Goal: Task Accomplishment & Management: Use online tool/utility

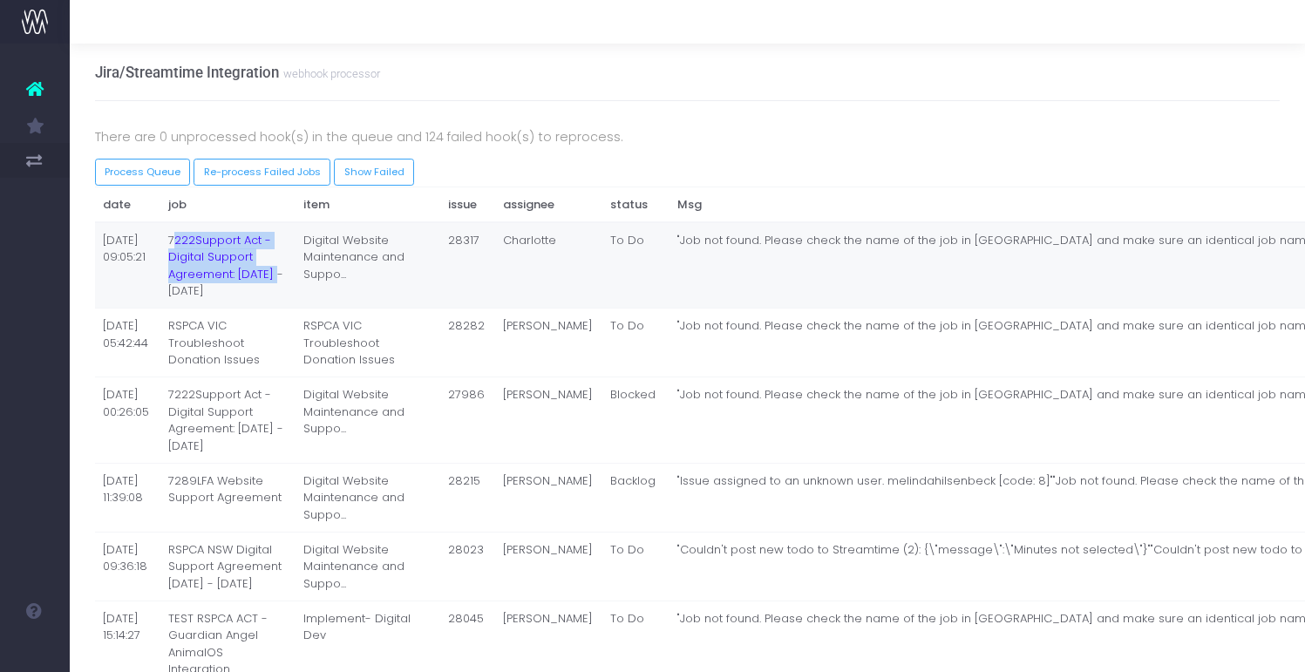
drag, startPoint x: 171, startPoint y: 236, endPoint x: 208, endPoint y: 299, distance: 73.1
click at [208, 299] on td "7222Support Act - Digital Support Agreement: March - Jun 2025" at bounding box center [228, 265] width 136 height 86
click at [207, 303] on td "7222Support Act - Digital Support Agreement: March - Jun 2025" at bounding box center [228, 265] width 136 height 86
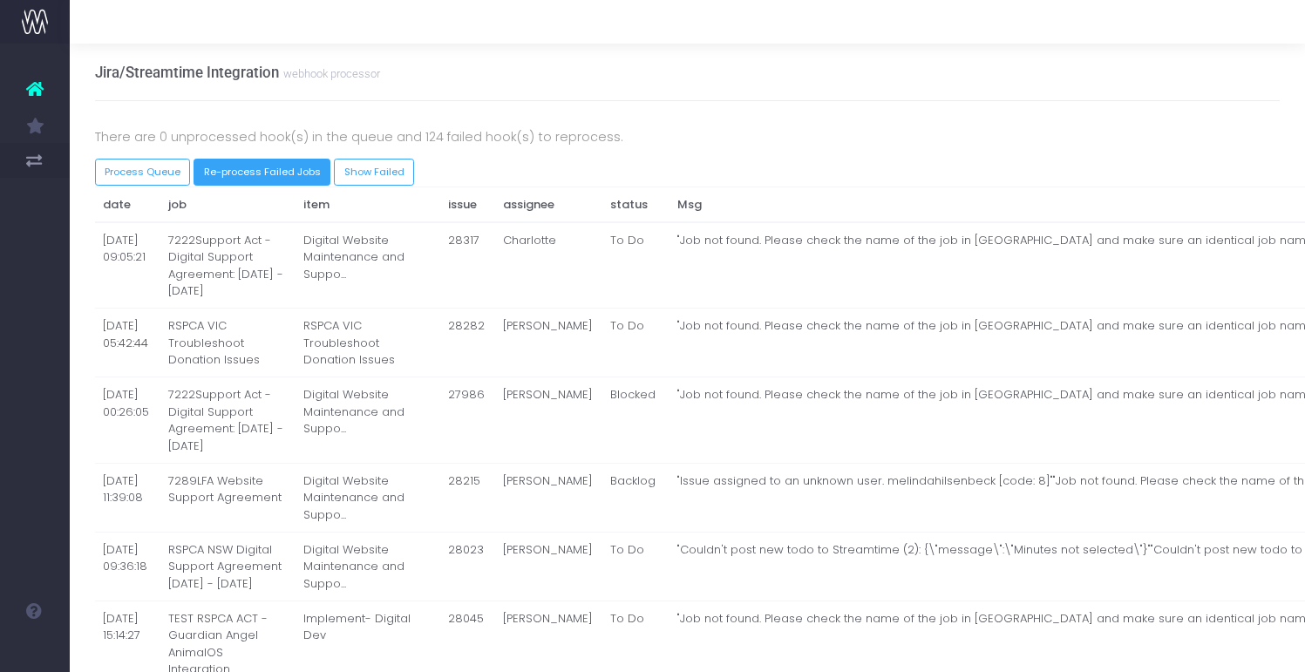
click at [212, 174] on button "Re-process Failed Jobs" at bounding box center [262, 172] width 137 height 27
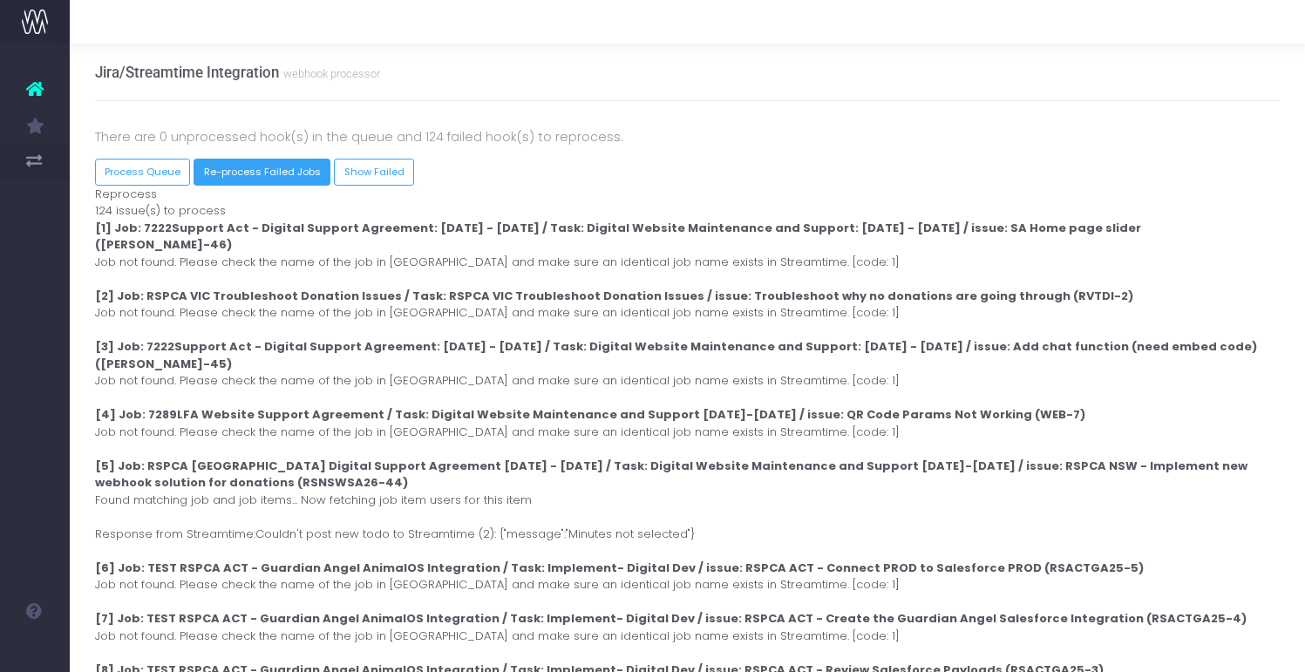
click at [286, 174] on button "Re-process Failed Jobs" at bounding box center [262, 172] width 137 height 27
click at [241, 174] on button "Re-process Failed Jobs" at bounding box center [262, 172] width 137 height 27
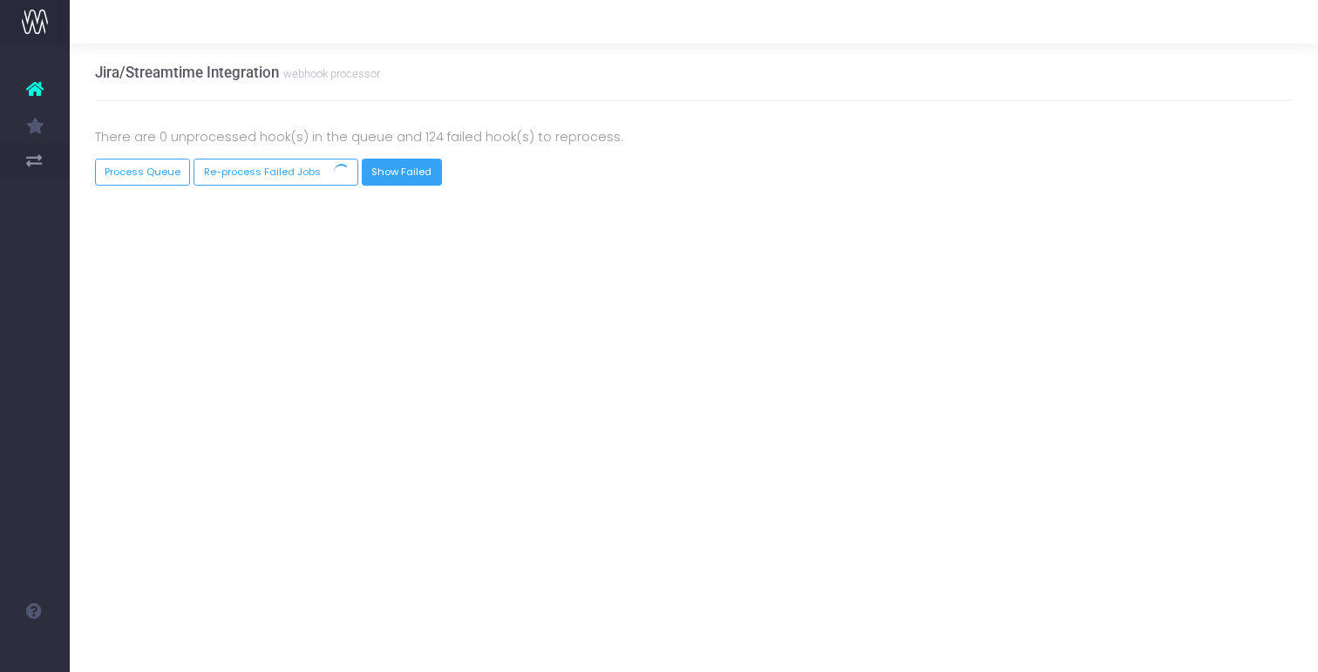
click at [414, 178] on link "Show Failed" at bounding box center [402, 172] width 80 height 27
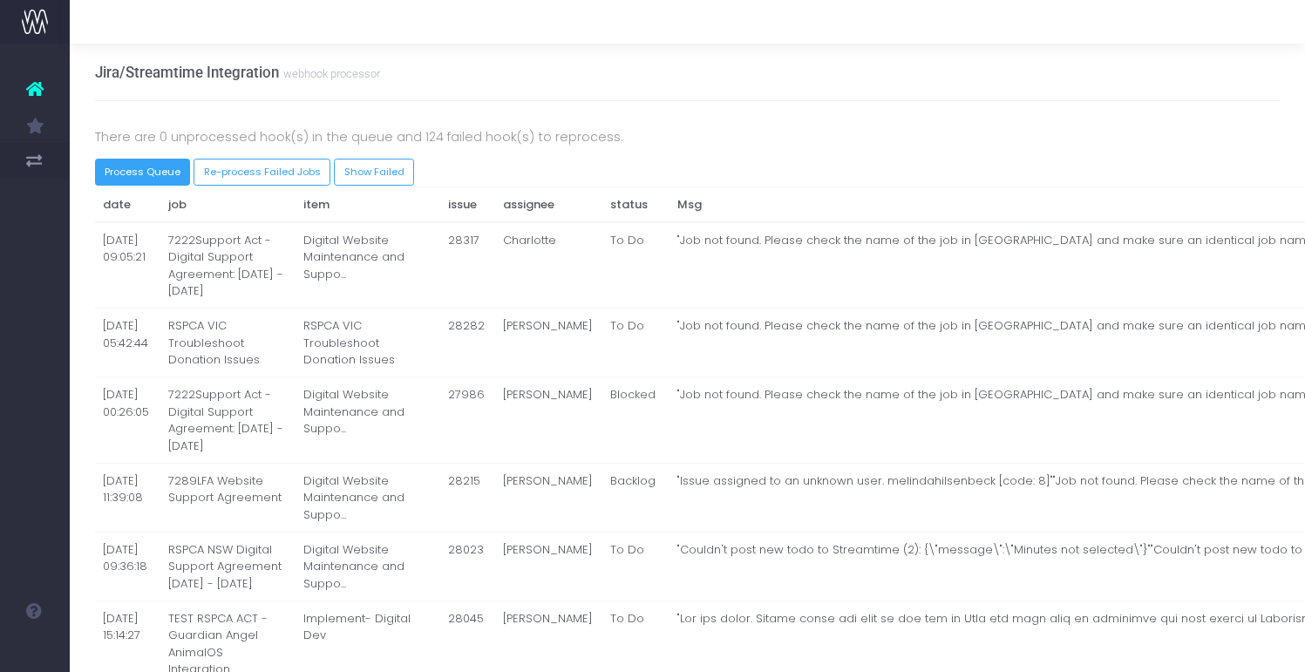
click at [166, 174] on button "Process Queue" at bounding box center [143, 172] width 96 height 27
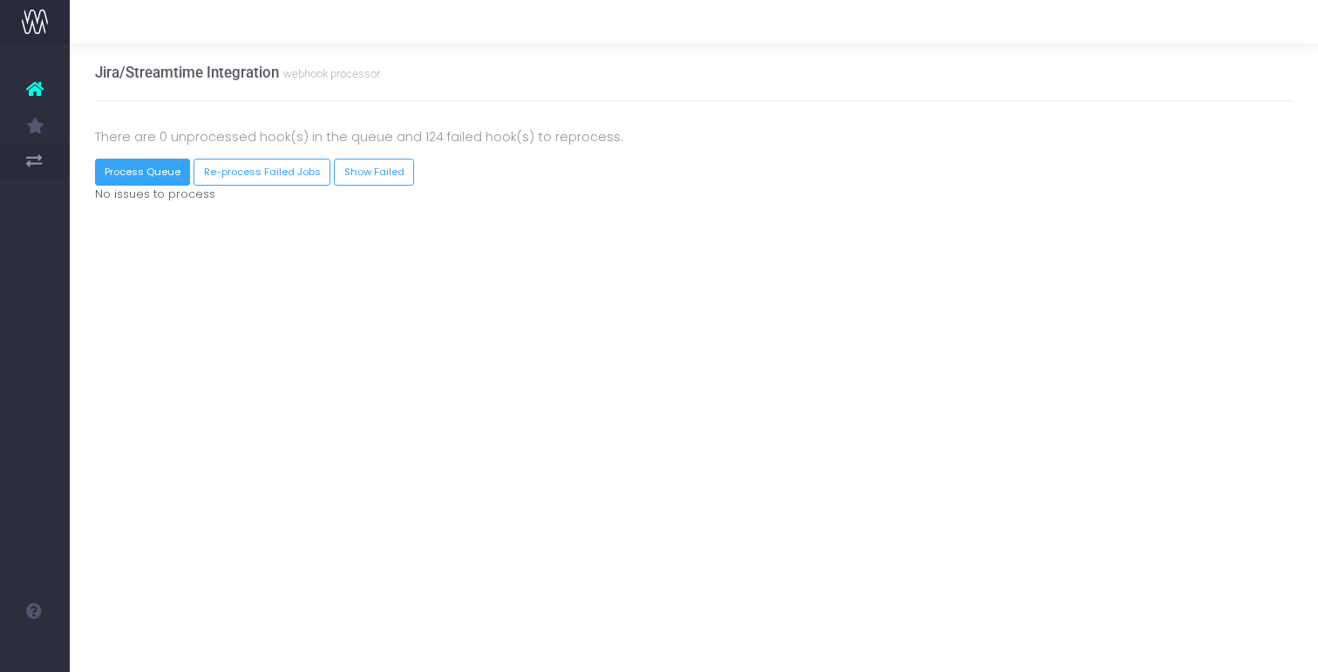
click at [166, 174] on button "Process Queue" at bounding box center [143, 172] width 96 height 27
click at [33, 91] on icon at bounding box center [34, 89] width 17 height 23
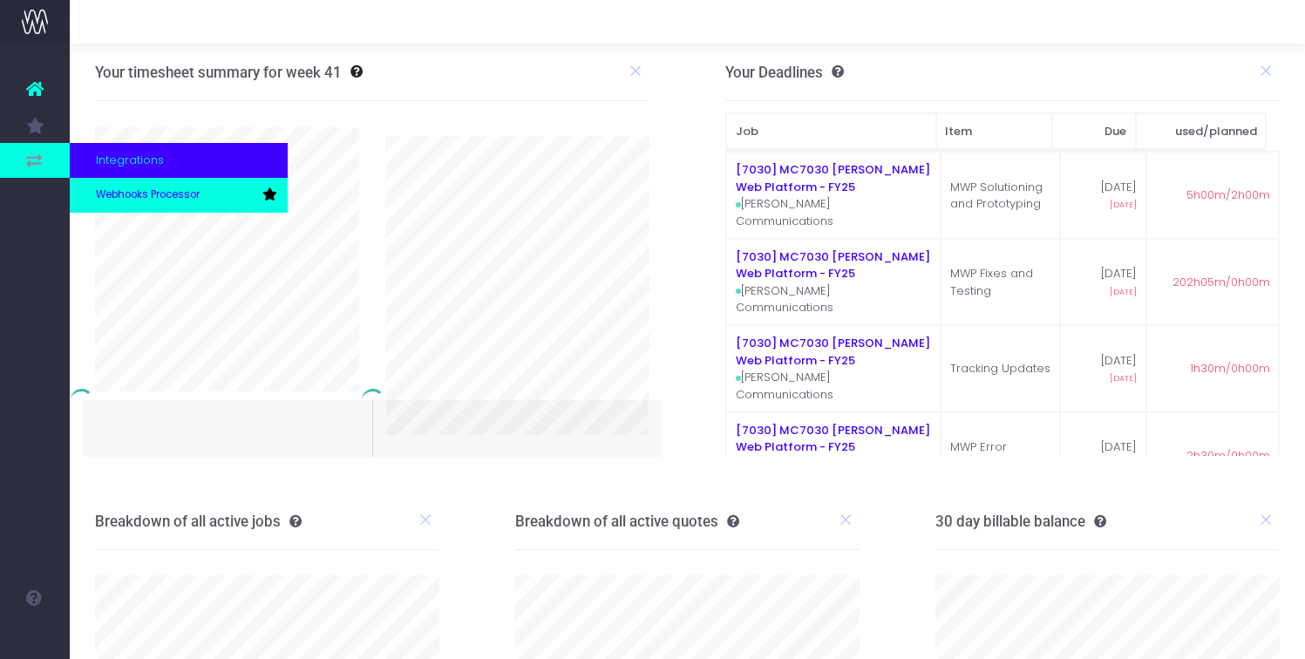
click at [101, 190] on span "Webhooks Processor" at bounding box center [148, 195] width 104 height 16
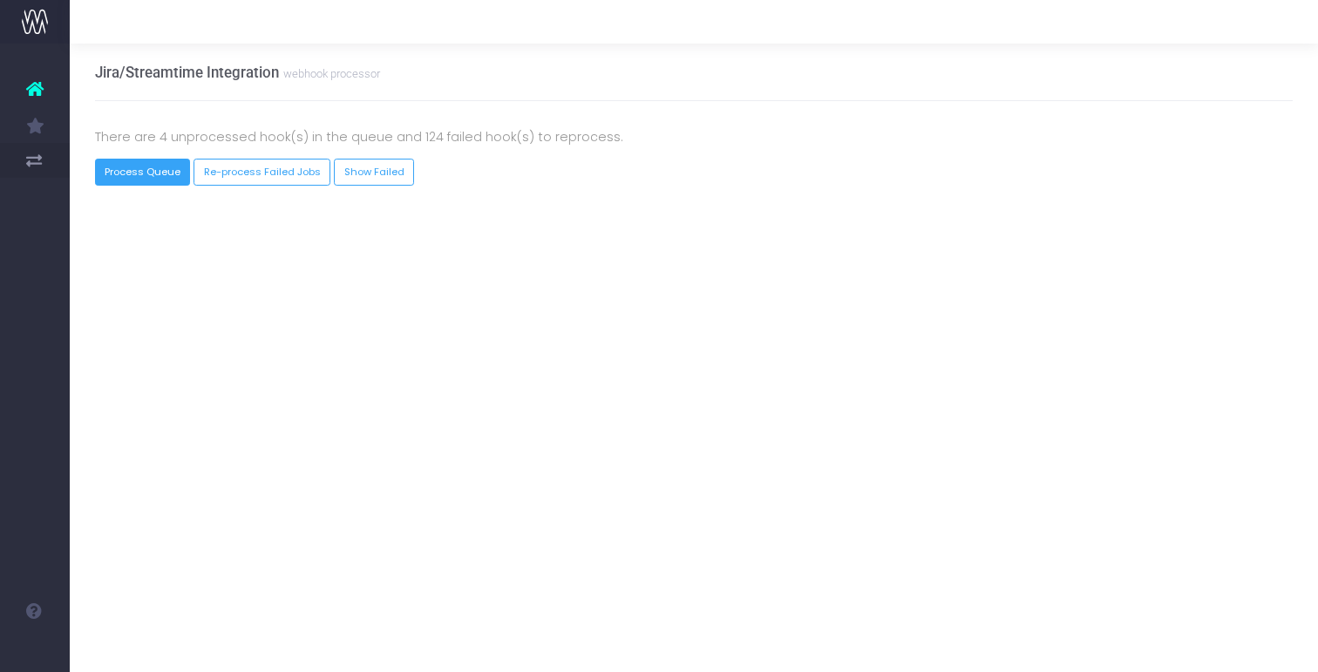
click at [126, 174] on button "Process Queue" at bounding box center [143, 172] width 96 height 27
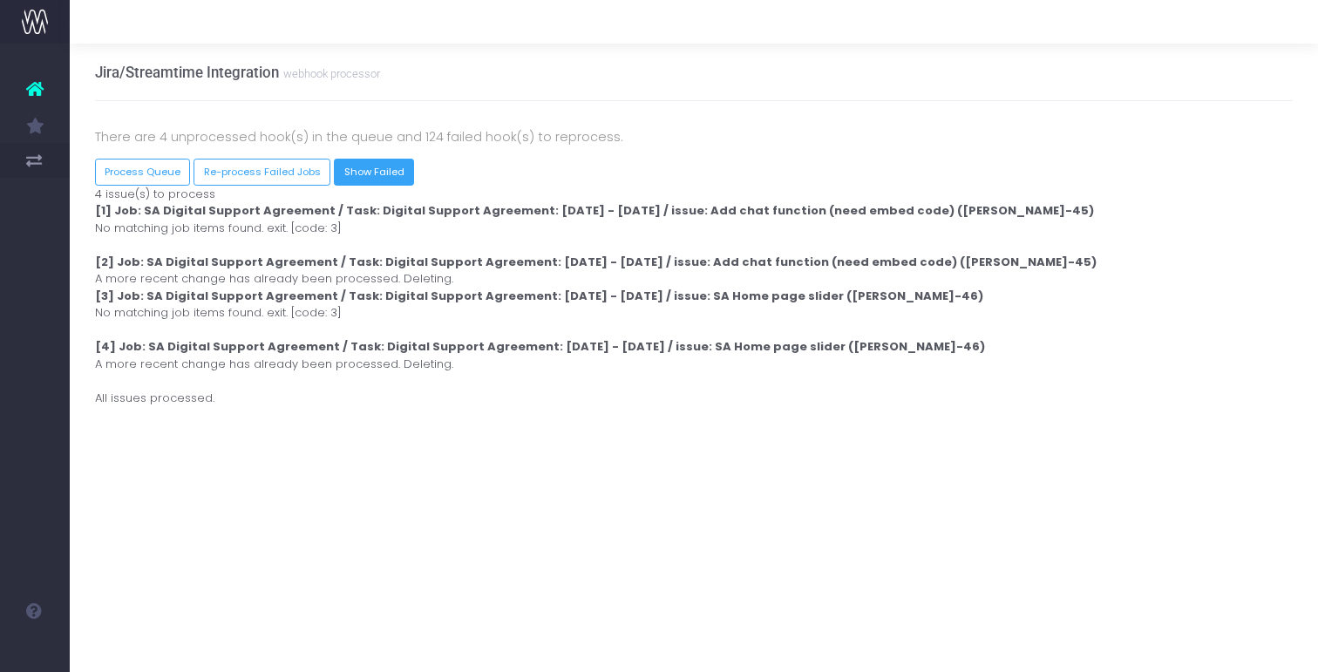
click at [381, 166] on link "Show Failed" at bounding box center [374, 172] width 80 height 27
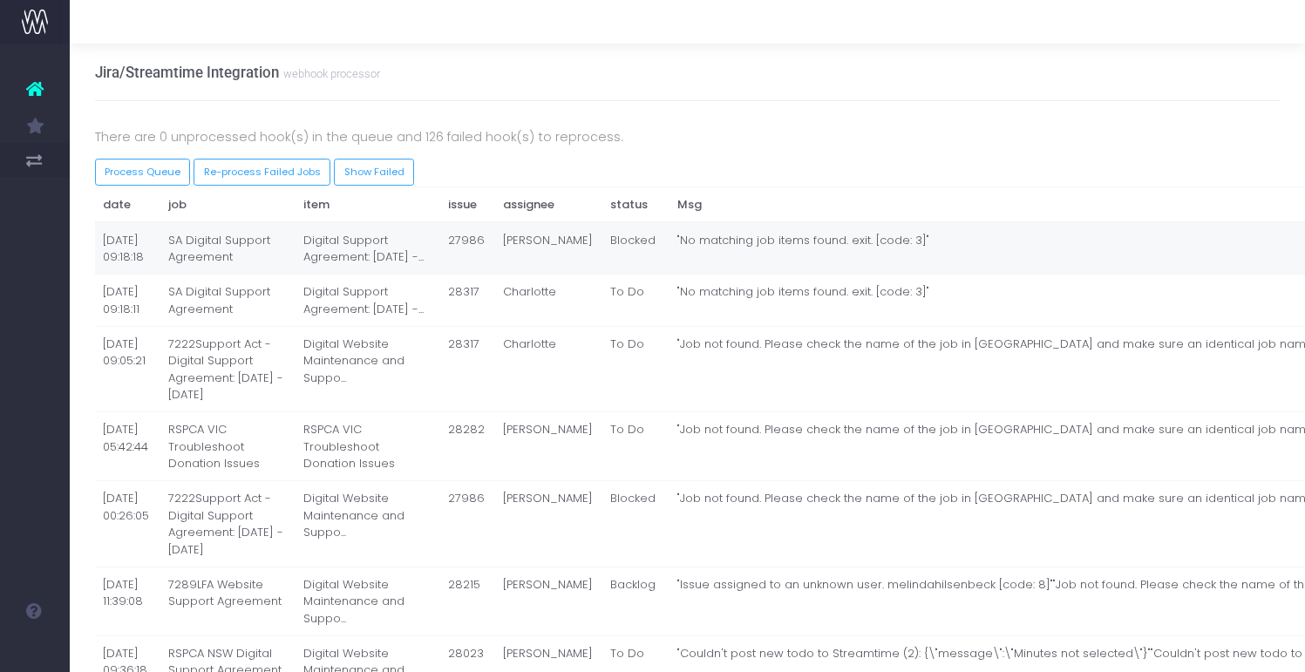
click at [299, 255] on td "Digital Support Agreement: [DATE] -..." at bounding box center [368, 248] width 145 height 52
click at [221, 174] on button "Re-process Failed Jobs" at bounding box center [262, 172] width 137 height 27
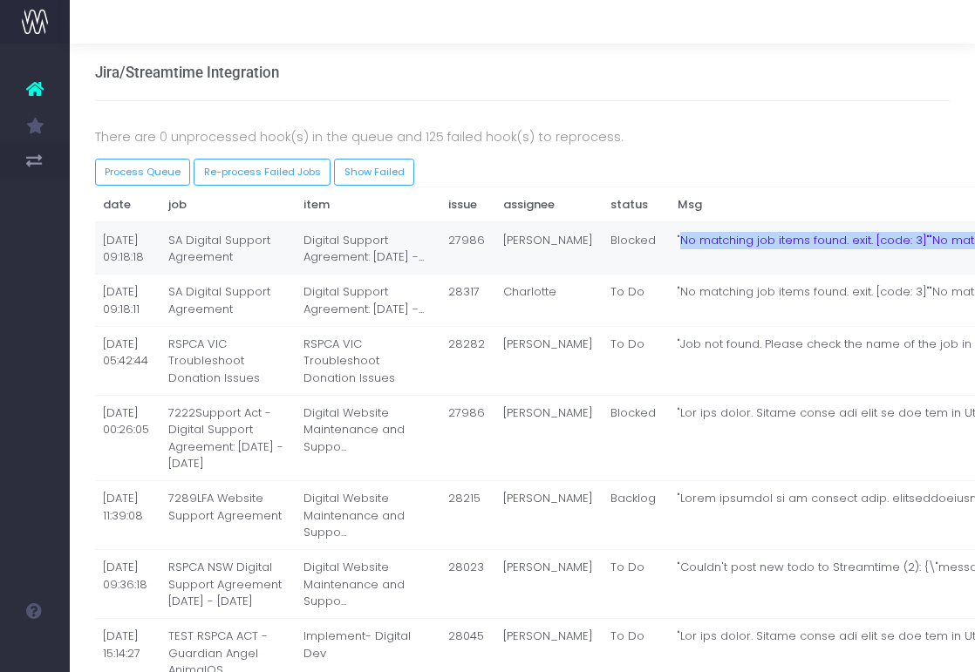
drag, startPoint x: 575, startPoint y: 243, endPoint x: 889, endPoint y: 247, distance: 314.8
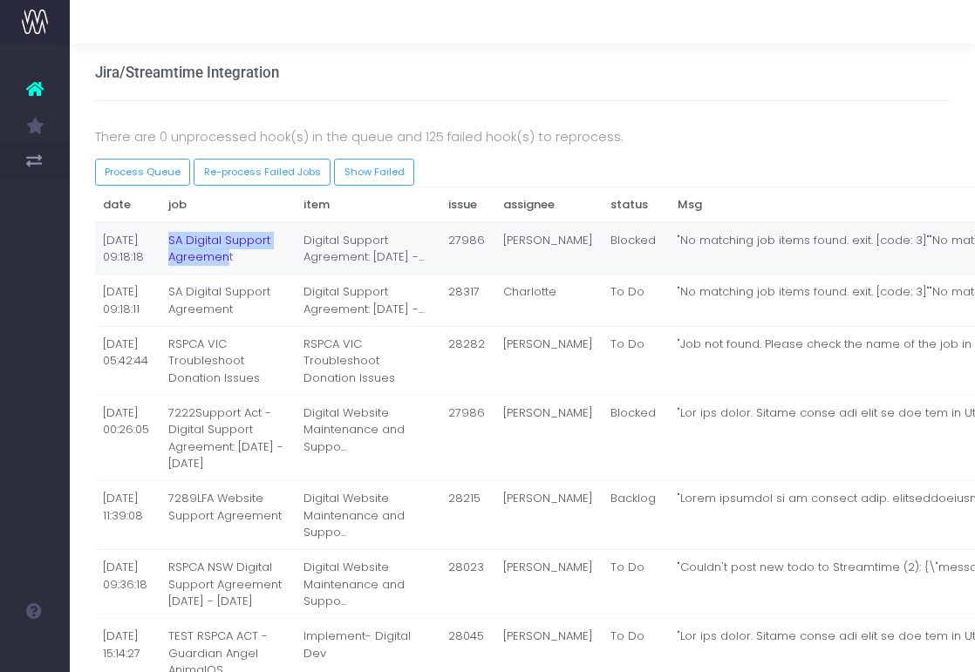
drag, startPoint x: 167, startPoint y: 241, endPoint x: 227, endPoint y: 269, distance: 65.9
click at [227, 269] on td "SA Digital Support Agreement" at bounding box center [228, 248] width 136 height 52
click at [286, 179] on button "Re-process Failed Jobs" at bounding box center [262, 172] width 137 height 27
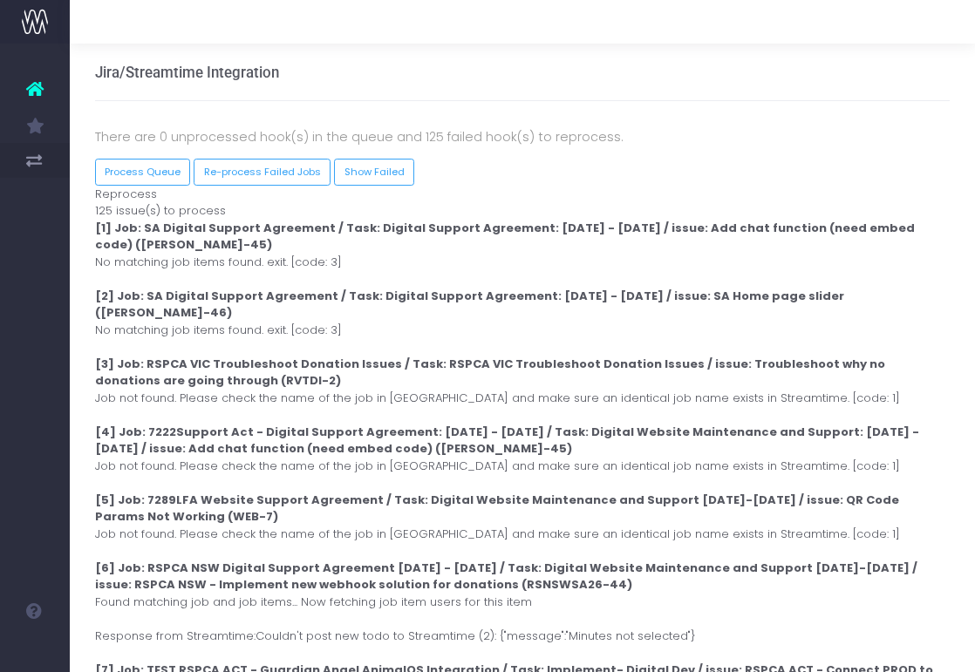
drag, startPoint x: 97, startPoint y: 225, endPoint x: 414, endPoint y: 262, distance: 319.6
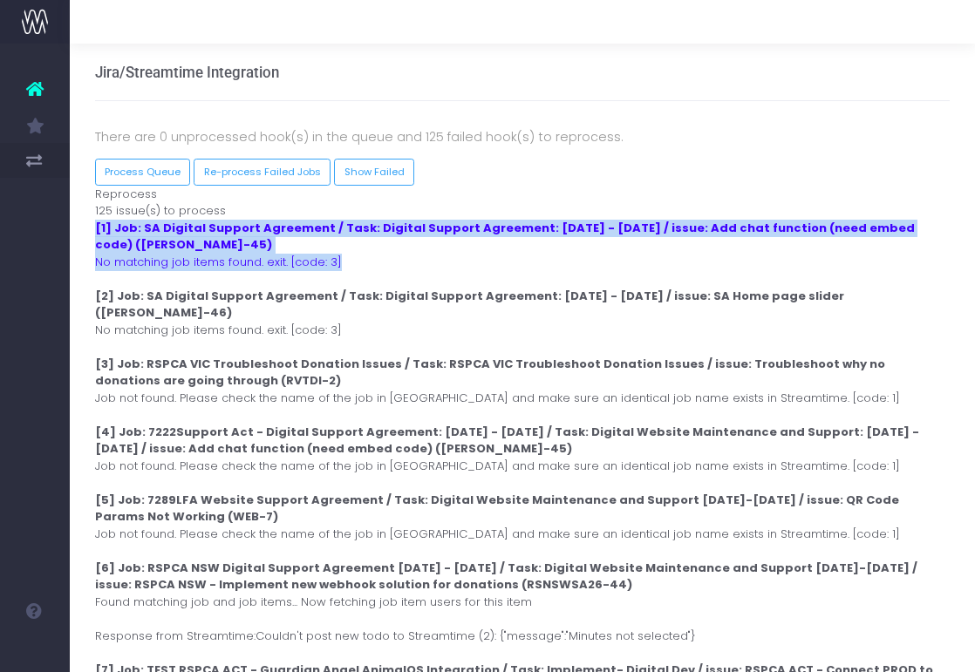
drag, startPoint x: 366, startPoint y: 261, endPoint x: 88, endPoint y: 229, distance: 279.9
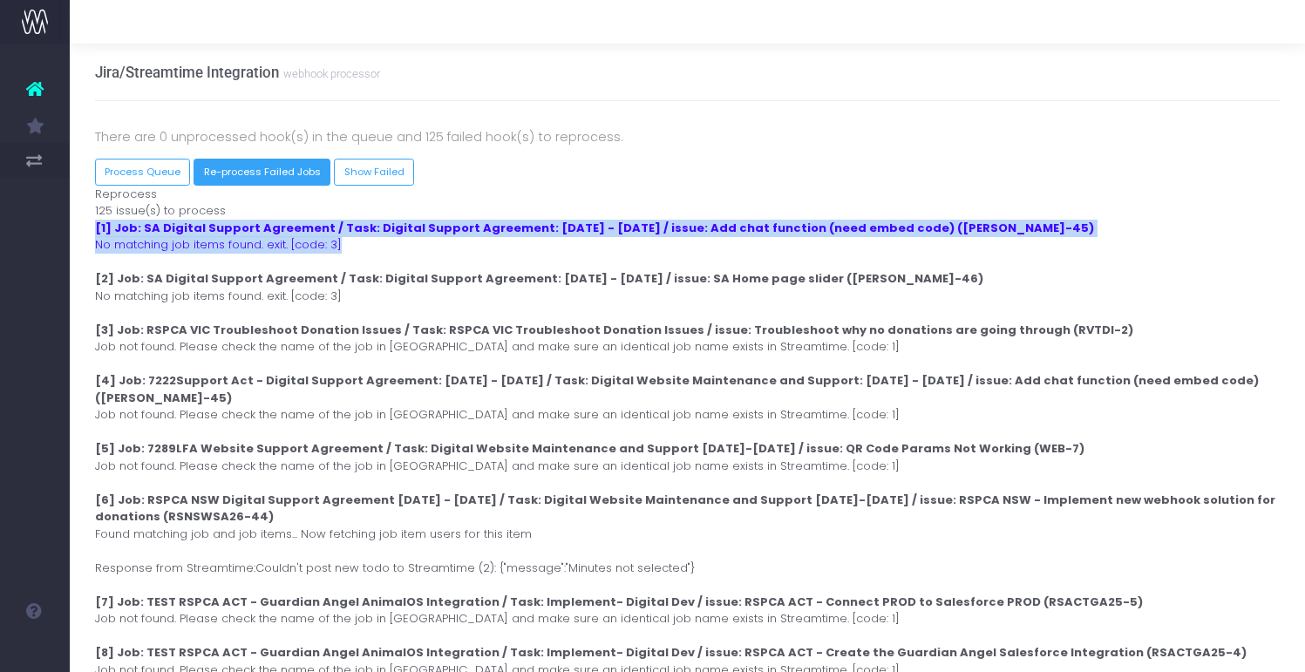
click at [279, 178] on button "Re-process Failed Jobs" at bounding box center [262, 172] width 137 height 27
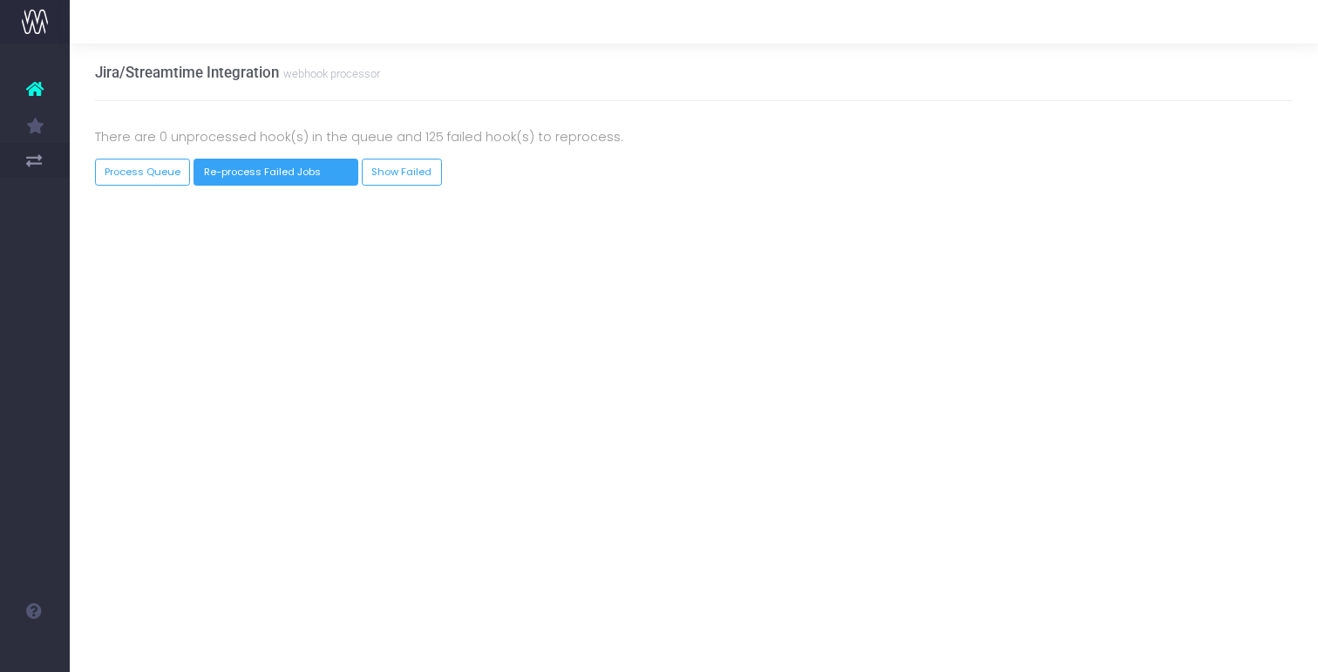
click at [307, 176] on button "Re-process Failed Jobs" at bounding box center [276, 172] width 165 height 27
click at [307, 176] on button "Re-process Failed Jobs" at bounding box center [262, 172] width 137 height 27
click at [366, 167] on link "Show Failed" at bounding box center [402, 172] width 80 height 27
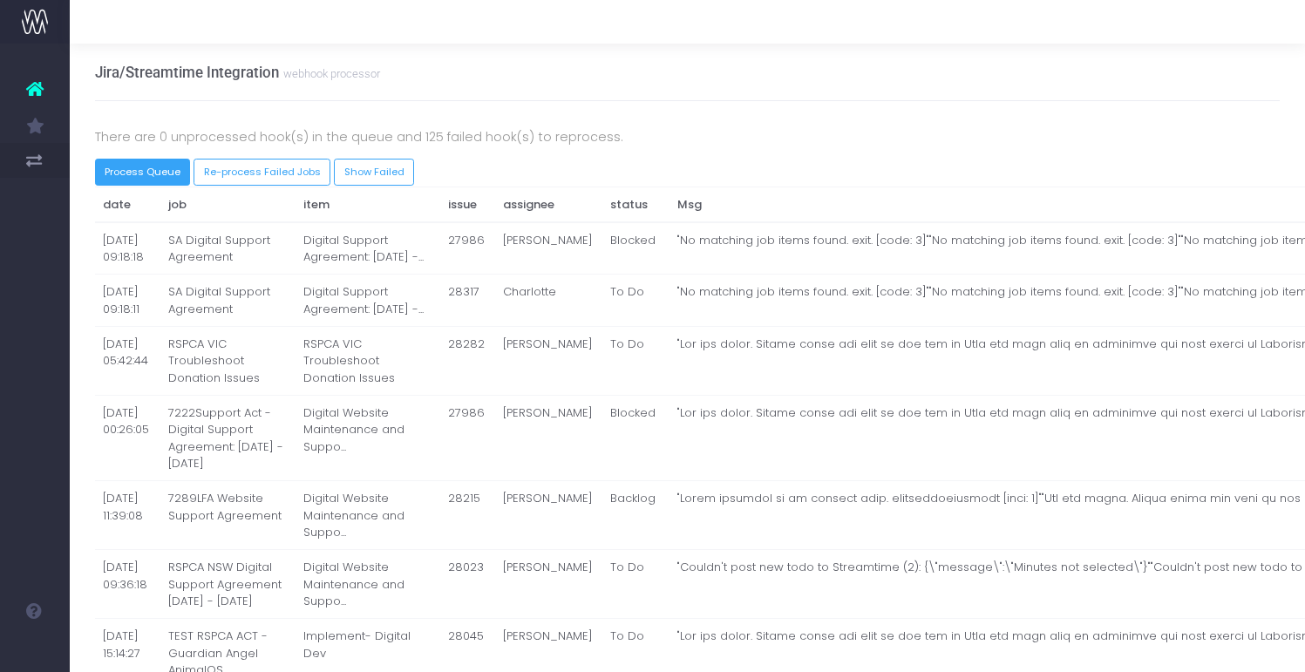
click at [151, 169] on button "Process Queue" at bounding box center [143, 172] width 96 height 27
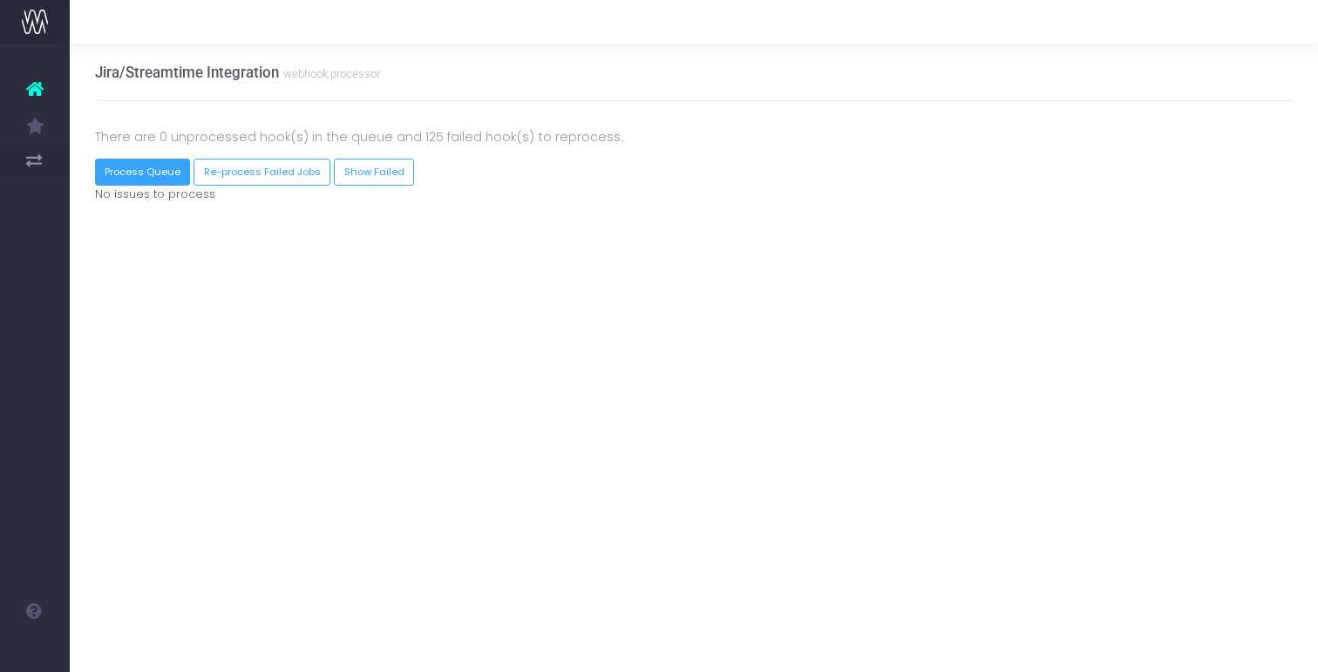
click at [171, 173] on button "Process Queue" at bounding box center [143, 172] width 96 height 27
click at [171, 173] on button "Process Queue" at bounding box center [157, 172] width 124 height 27
click at [171, 173] on button "Process Queue" at bounding box center [143, 172] width 96 height 27
click at [370, 171] on link "Show Failed" at bounding box center [402, 172] width 80 height 27
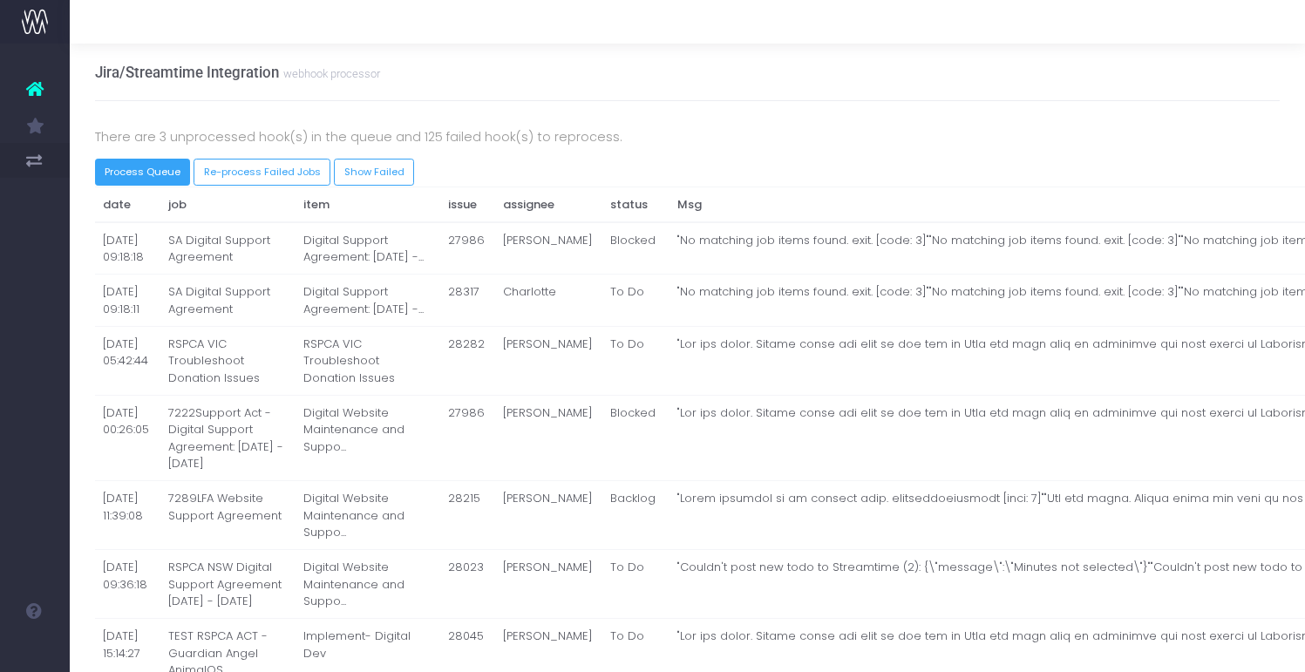
click at [168, 182] on button "Process Queue" at bounding box center [143, 172] width 96 height 27
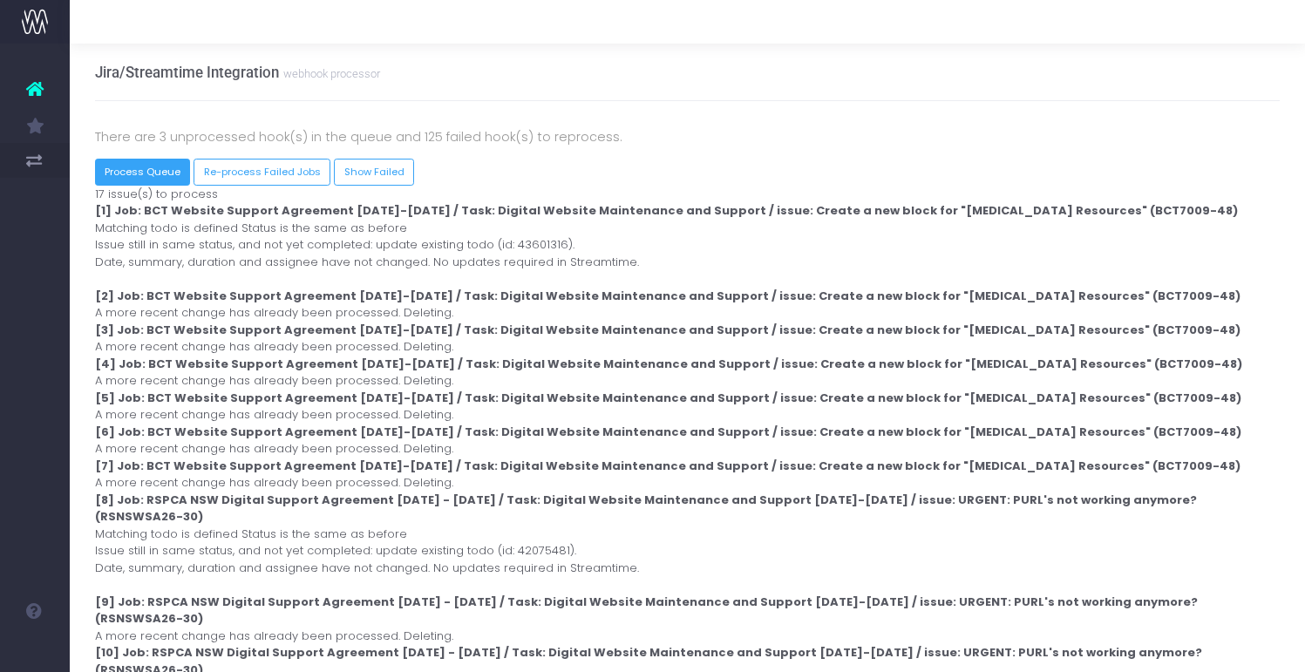
click at [176, 177] on button "Process Queue" at bounding box center [143, 172] width 96 height 27
